Goal: Obtain resource: Download file/media

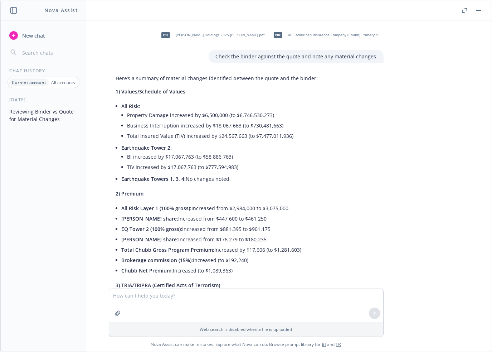
click at [435, 140] on div "pdf [PERSON_NAME] Holdings 2025 Chubb Binder.pdf pdf ACE American Insurance Com…" at bounding box center [245, 154] width 491 height 268
